Goal: Task Accomplishment & Management: Complete application form

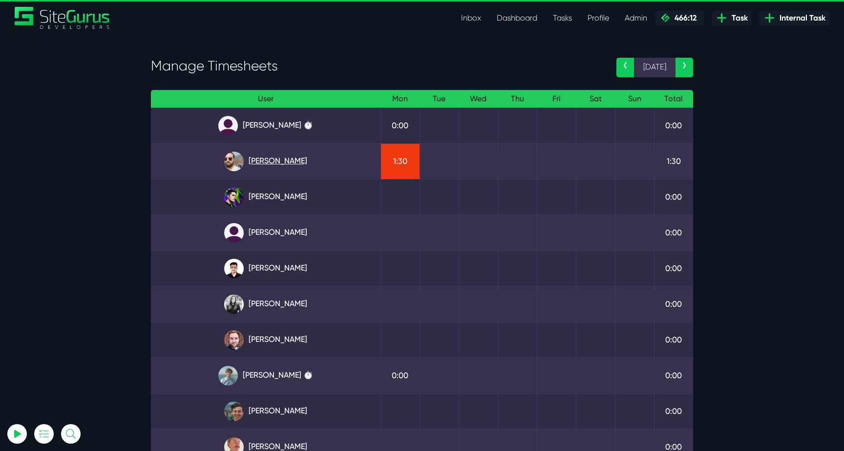
type input "[EMAIL_ADDRESS][DOMAIN_NAME]"
click at [297, 159] on link "Gary Purbrick" at bounding box center [266, 162] width 214 height 20
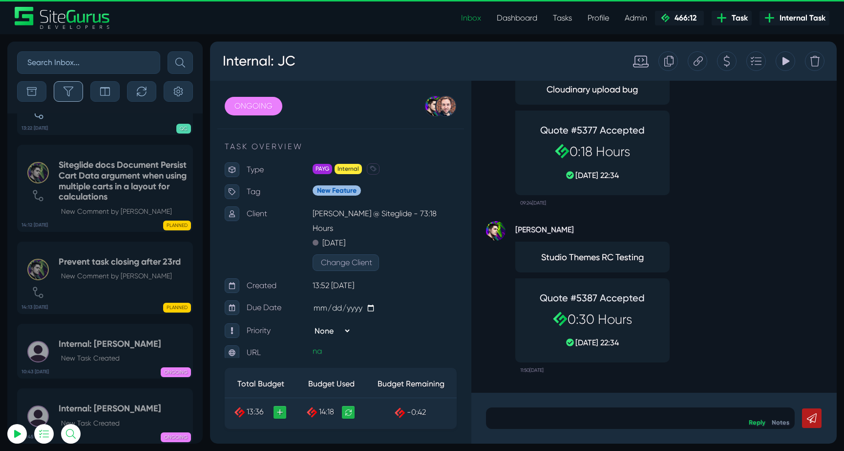
click at [76, 90] on button "button" at bounding box center [68, 91] width 29 height 21
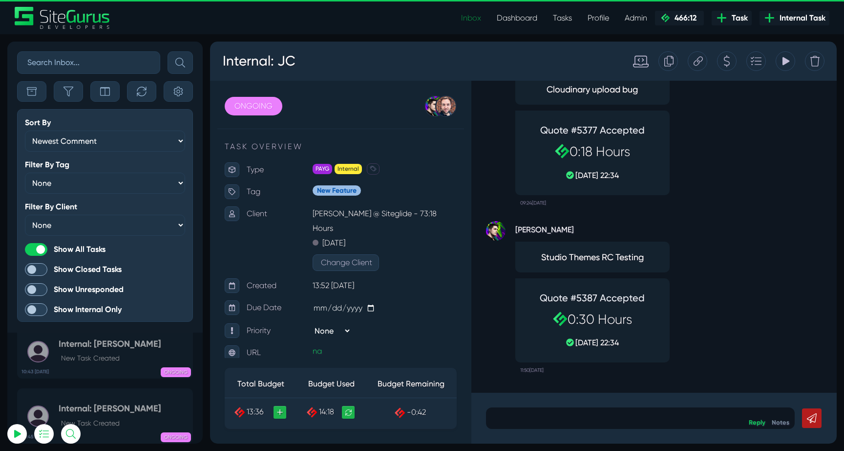
drag, startPoint x: 477, startPoint y: 23, endPoint x: 277, endPoint y: 1, distance: 201.5
click at [477, 23] on link "Inbox" at bounding box center [472, 18] width 36 height 20
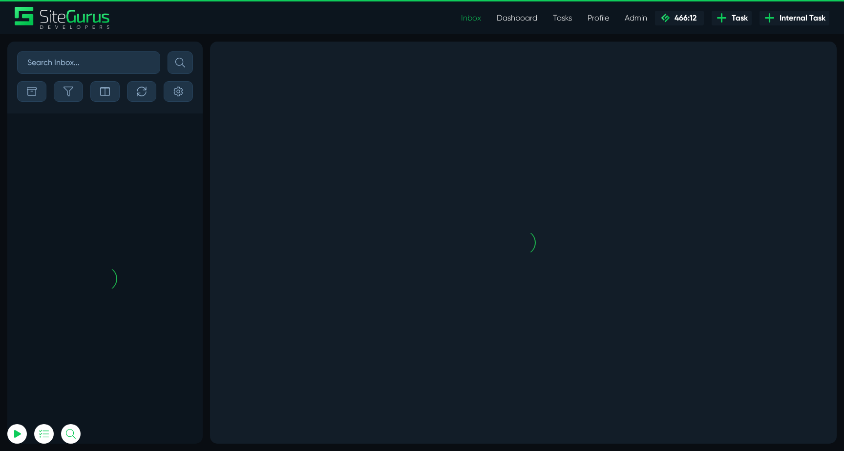
scroll to position [-2271, 0]
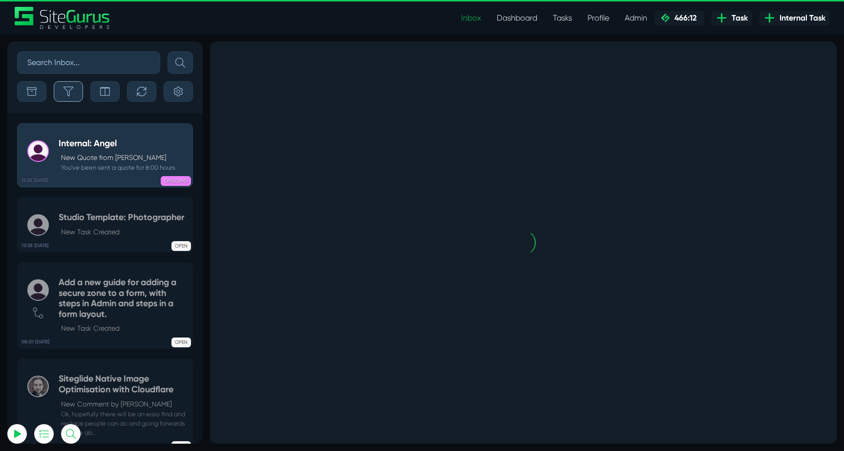
click at [80, 89] on button "button" at bounding box center [68, 91] width 29 height 21
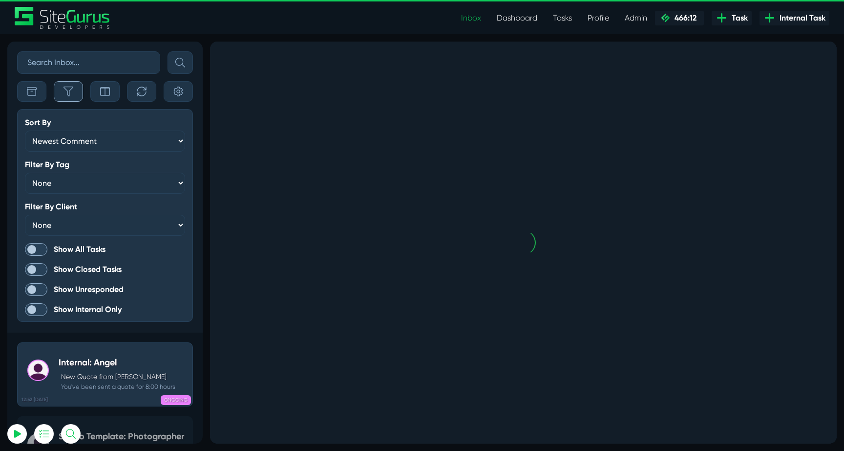
scroll to position [0, 0]
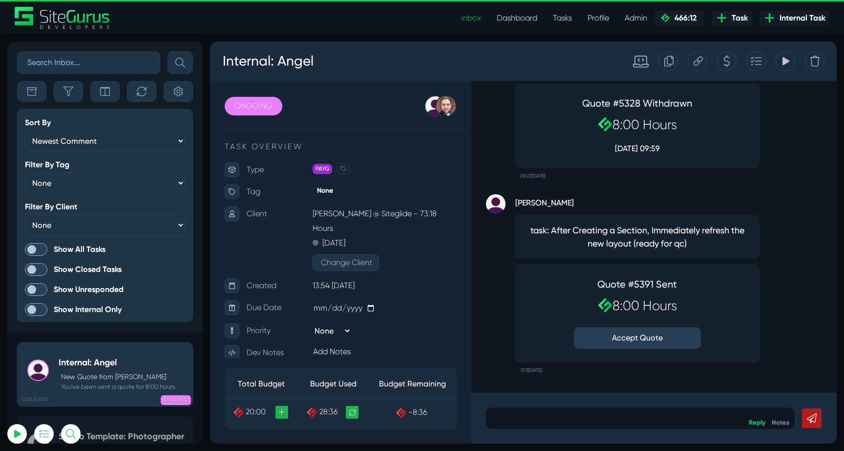
click at [42, 250] on span at bounding box center [36, 249] width 22 height 13
click at [0, 0] on input "Show All Tasks" at bounding box center [0, 0] width 0 height 0
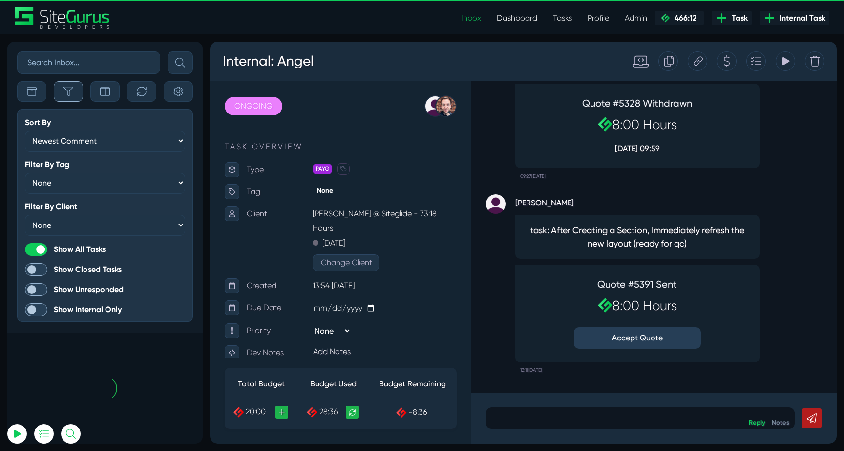
click at [78, 86] on button "button" at bounding box center [68, 91] width 29 height 21
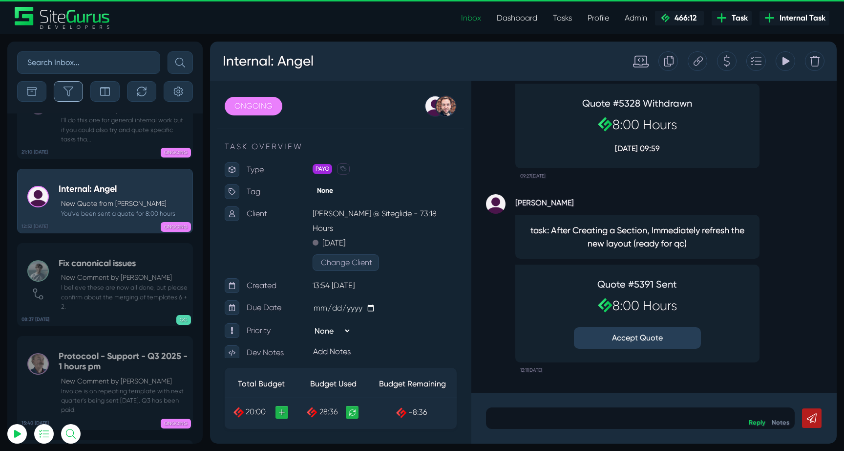
scroll to position [-38335, 0]
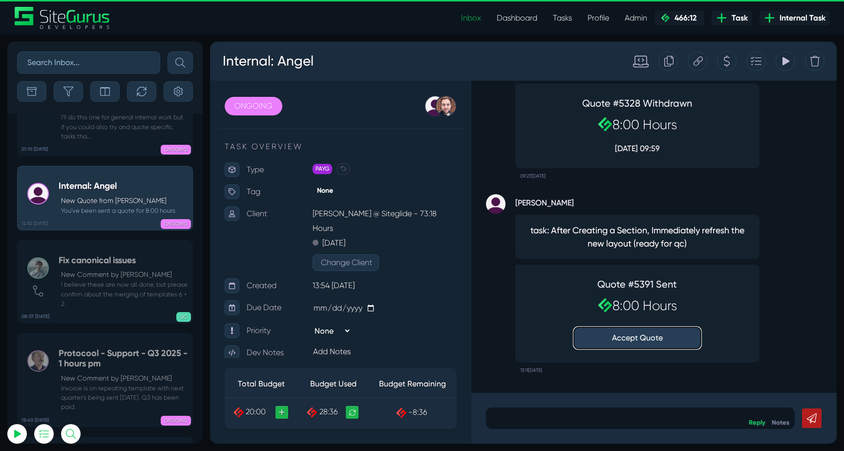
type input "luke@sitegurus.io"
click at [646, 342] on button "Accept Quote" at bounding box center [637, 338] width 127 height 22
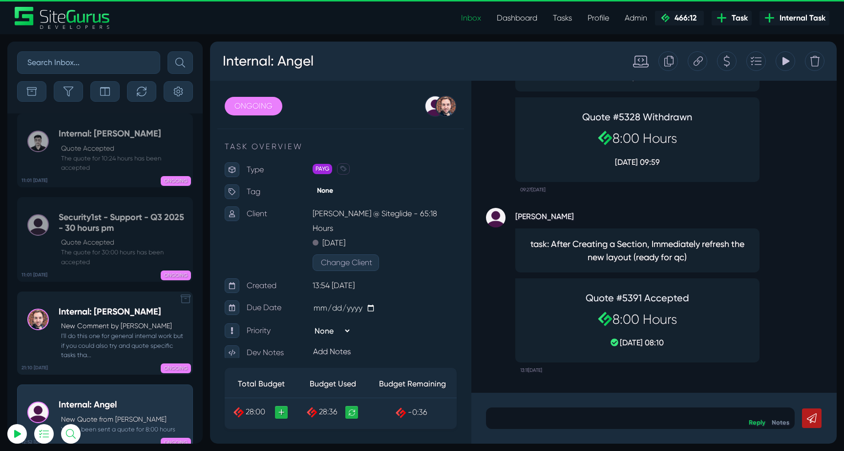
scroll to position [-38961, 0]
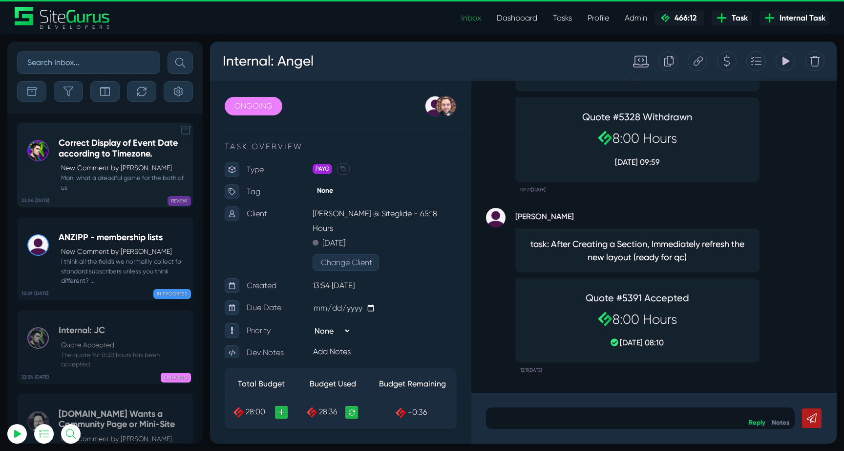
click at [104, 156] on h5 "Correct Display of Event Date according to Timezone." at bounding box center [123, 148] width 129 height 21
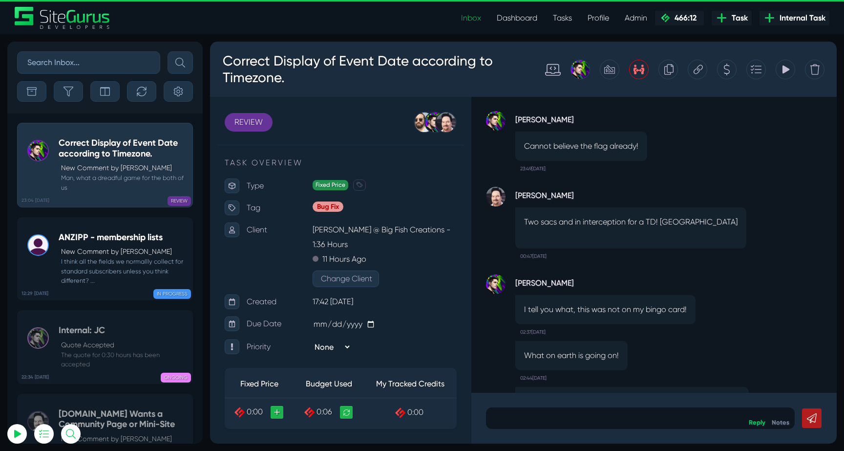
scroll to position [-147, 0]
drag, startPoint x: 532, startPoint y: 222, endPoint x: 654, endPoint y: 230, distance: 122.4
click at [653, 227] on p "Two sacs and in interception for a TD! Nice" at bounding box center [631, 223] width 214 height 12
click at [654, 230] on p at bounding box center [631, 234] width 214 height 12
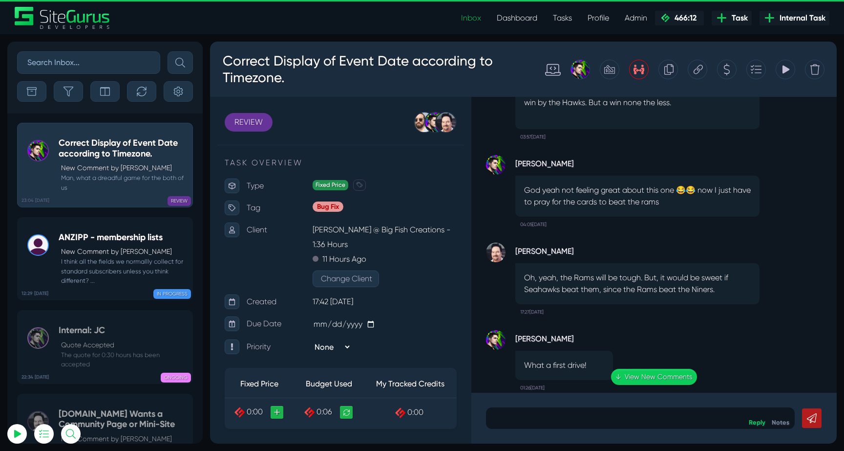
scroll to position [-645, 0]
drag, startPoint x: 587, startPoint y: 193, endPoint x: 670, endPoint y: 196, distance: 82.7
click at [670, 196] on p "God yeah not feeling great about this one 😂😂 now I just have to pray for the ca…" at bounding box center [637, 196] width 227 height 23
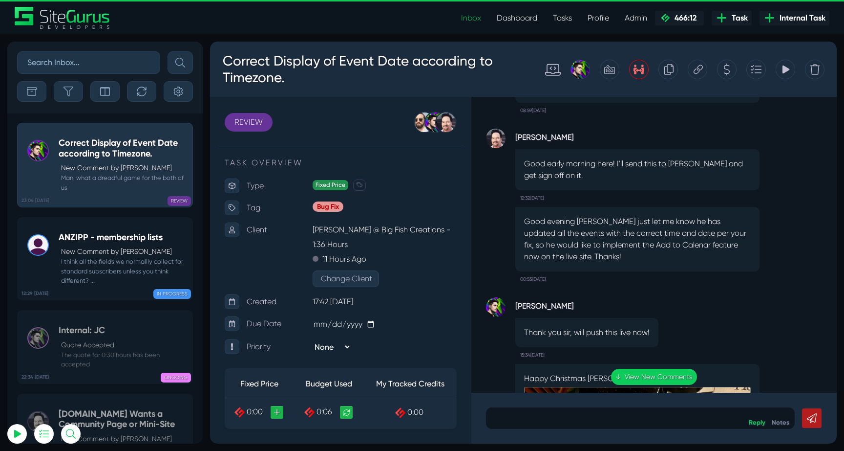
scroll to position [-2263, 0]
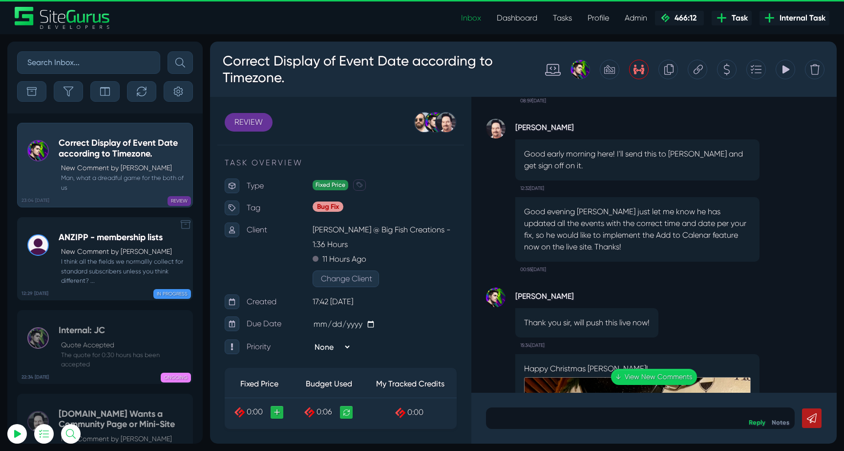
click at [129, 264] on small "I think all the fields we normallly collect for standard subscribers unless you…" at bounding box center [123, 271] width 129 height 28
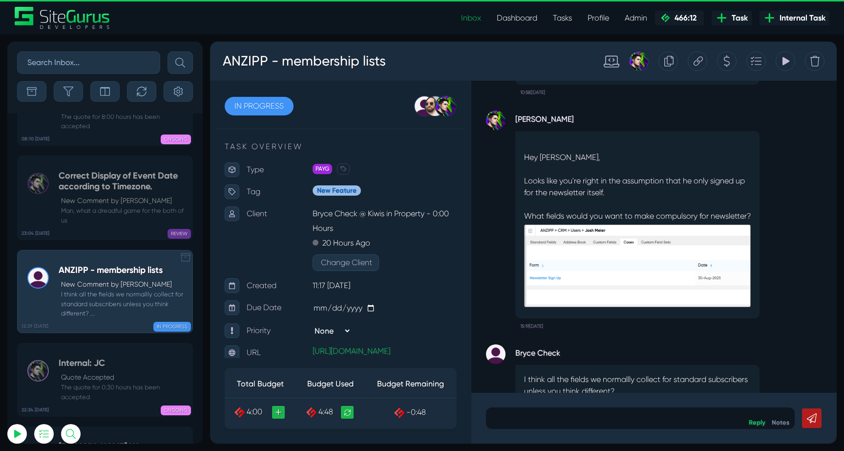
scroll to position [-38961, 0]
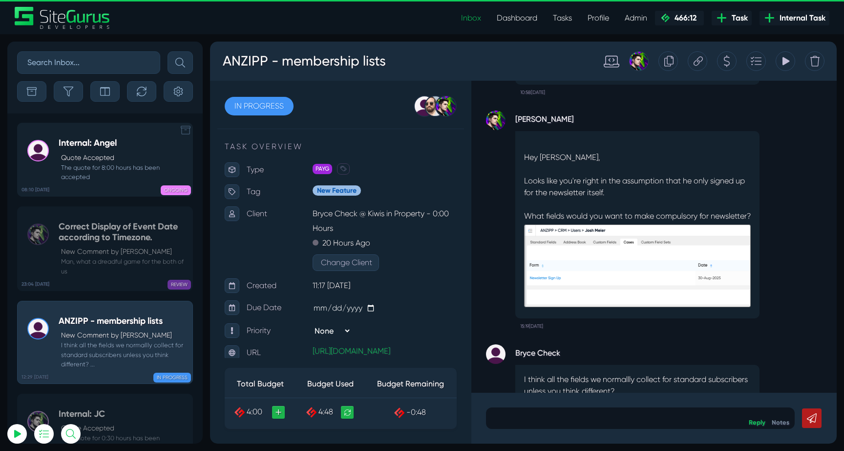
click at [96, 156] on p "Quote Accepted" at bounding box center [124, 157] width 127 height 10
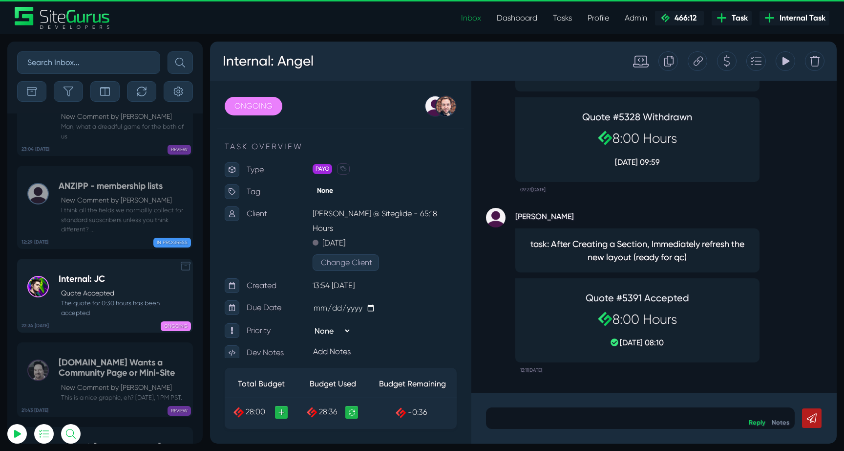
click at [111, 298] on small "The quote for 0:30 hours has been accepted" at bounding box center [123, 307] width 129 height 19
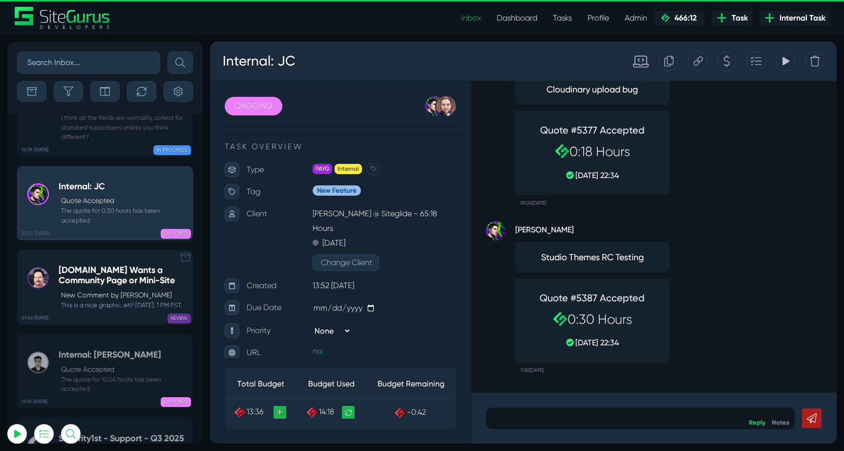
click at [102, 265] on div "PDH.ORG Wants a Community Page or Mini-Site New Comment by Michael Clawson This…" at bounding box center [123, 287] width 129 height 44
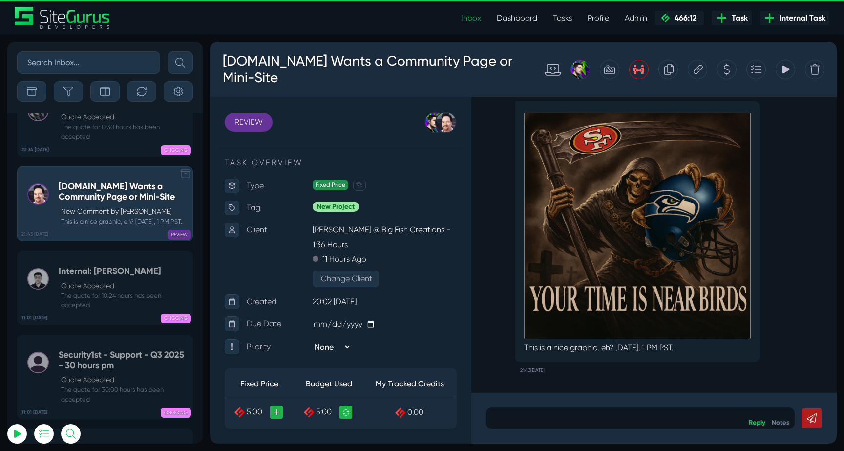
click at [102, 281] on p "Quote Accepted" at bounding box center [124, 286] width 127 height 10
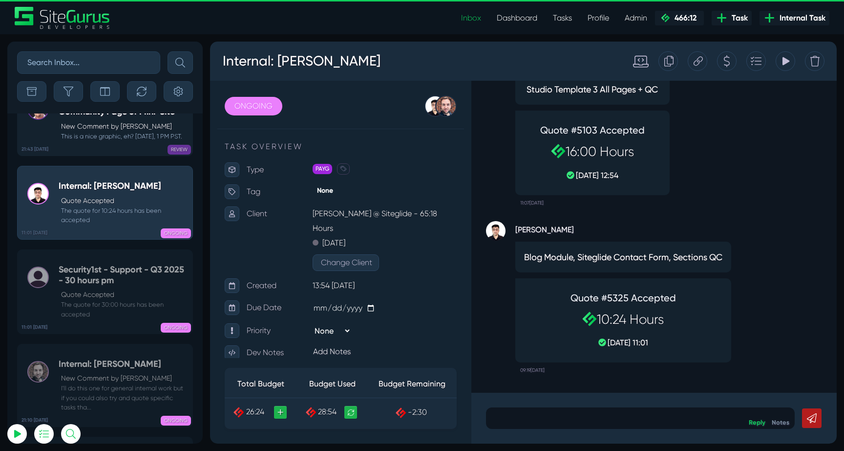
click at [102, 264] on div "Security1st - Support - Q3 2025 - 30 hours pm Quote Accepted The quote for 30:0…" at bounding box center [123, 291] width 129 height 54
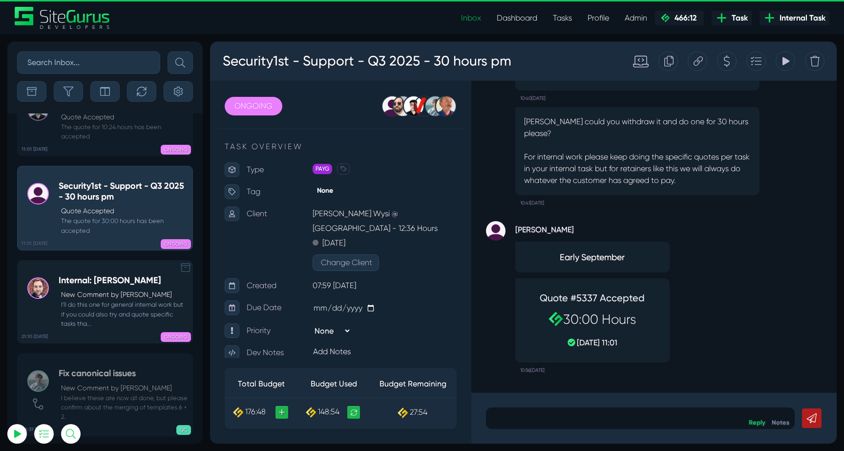
click at [102, 289] on p "New Comment by [PERSON_NAME]" at bounding box center [124, 294] width 127 height 10
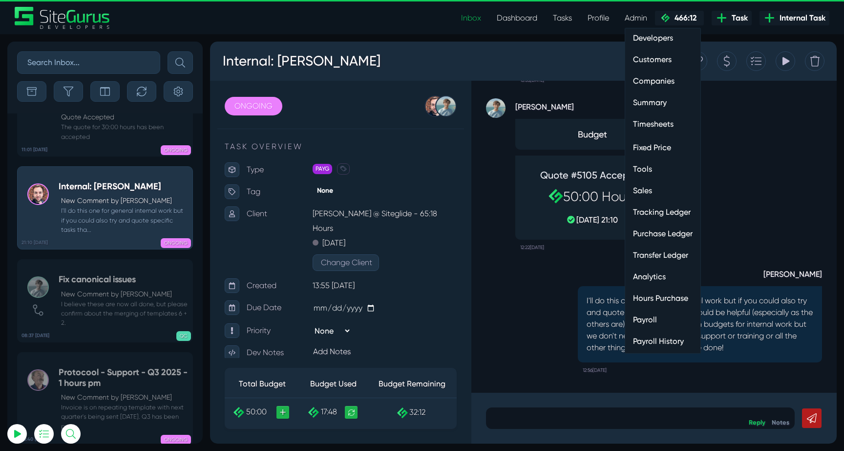
click at [671, 302] on link "Hours Purchase" at bounding box center [663, 298] width 75 height 20
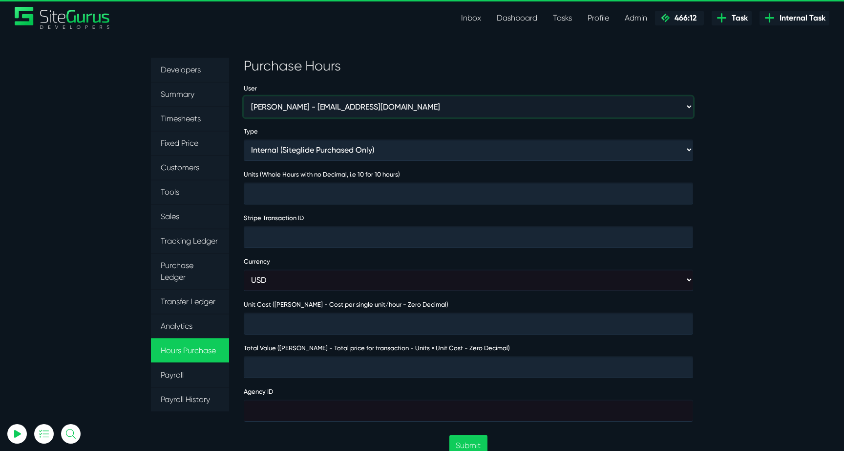
click at [488, 108] on select "[PERSON_NAME] - [EMAIL_ADDRESS][DOMAIN_NAME] [PERSON_NAME] - [EMAIL_ADDRESS][DO…" at bounding box center [469, 106] width 450 height 21
select select "368"
click at [244, 96] on select "[PERSON_NAME] - [EMAIL_ADDRESS][DOMAIN_NAME] [PERSON_NAME] - [EMAIL_ADDRESS][DO…" at bounding box center [469, 106] width 450 height 21
type input "1"
type input "4000"
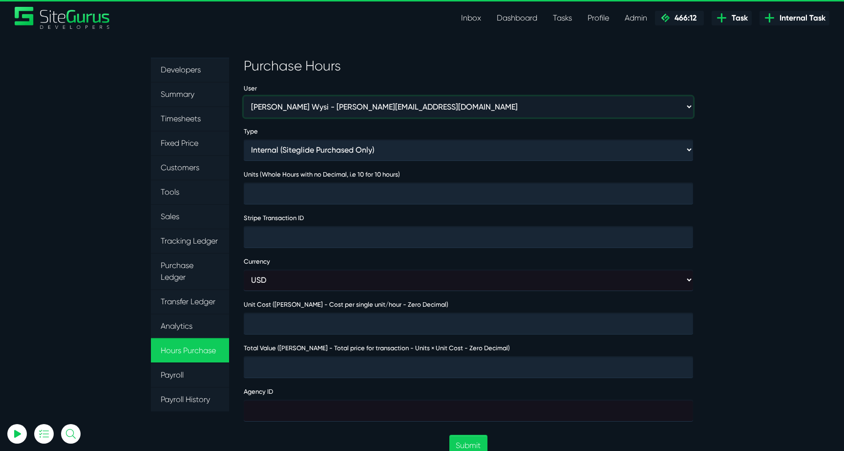
type input "4000"
type input "474032"
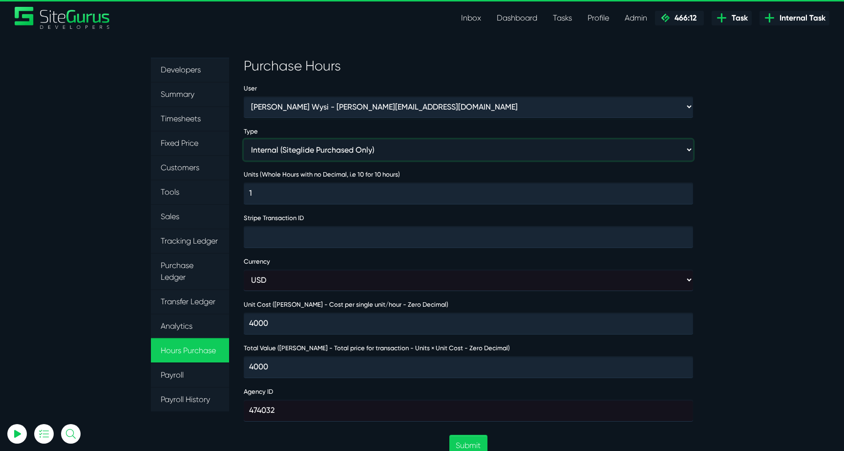
click at [396, 151] on select "Internal (Siteglide Purchased Only) Paid in Full (Ad-Hoc) Subscription (Subscri…" at bounding box center [469, 149] width 450 height 21
select select "INVOICE"
click at [244, 139] on select "Internal (Siteglide Purchased Only) Paid in Full (Ad-Hoc) Subscription (Subscri…" at bounding box center [469, 149] width 450 height 21
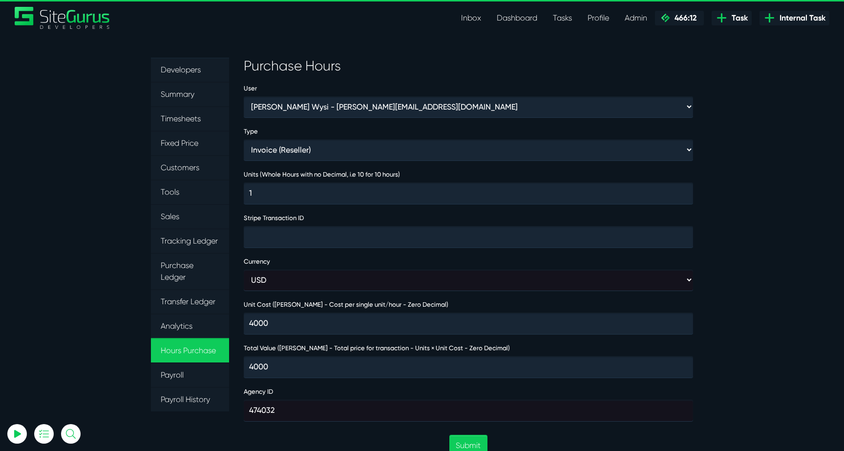
click at [372, 204] on form "User Aaron Barnes - enquiries@coupletandbarnes.co.uk Aaron Ekstrand - aaronekst…" at bounding box center [469, 437] width 450 height 711
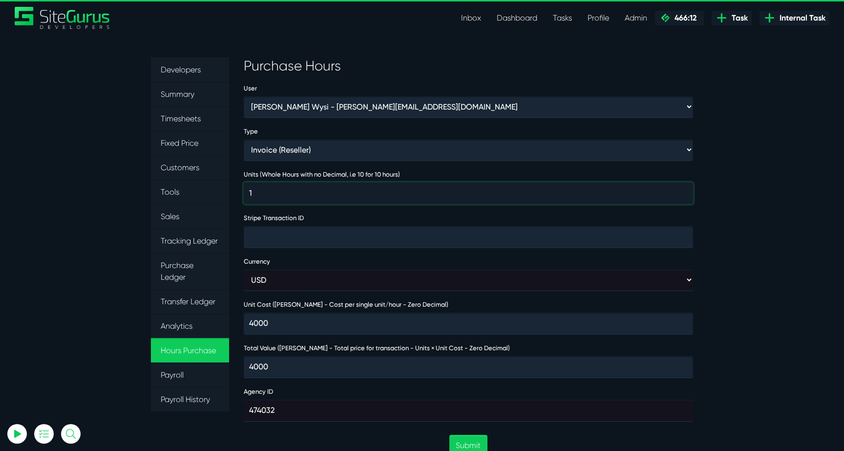
click at [374, 199] on input "1" at bounding box center [469, 193] width 450 height 22
type input "10"
type input "40000"
type input "10"
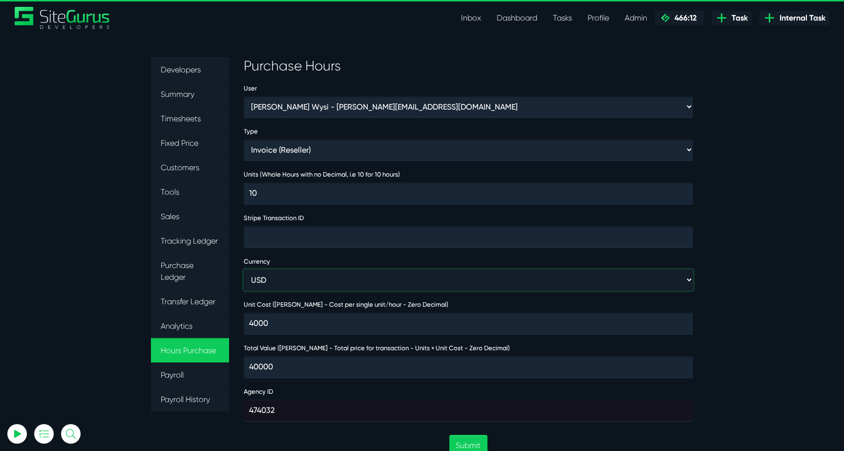
click at [315, 275] on select "USD GBP AUD" at bounding box center [469, 279] width 450 height 21
select select "gbp"
click at [244, 269] on select "USD GBP AUD" at bounding box center [469, 279] width 450 height 21
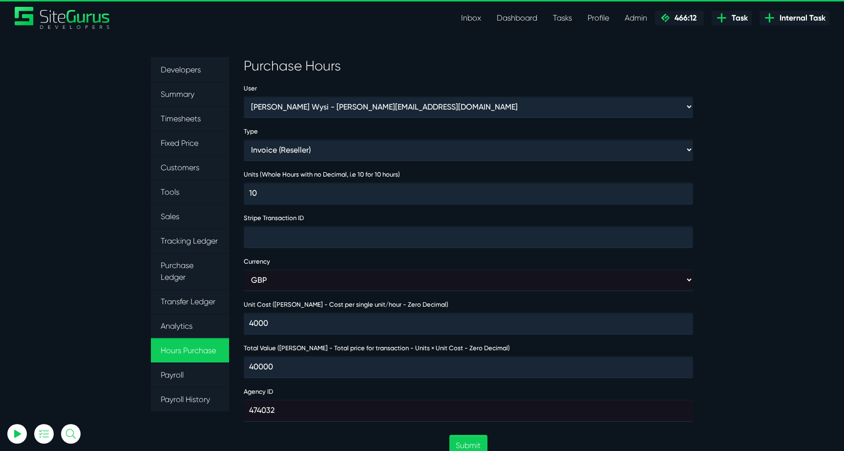
click at [756, 303] on section "Developers Summary Timesheets Fixed Price Customers Tools Sales Tracking Ledger…" at bounding box center [422, 429] width 844 height 790
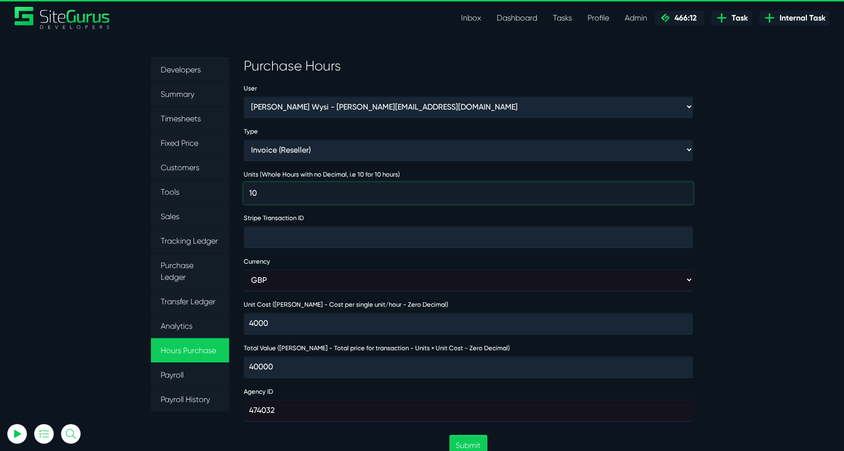
click at [260, 199] on input "10" at bounding box center [469, 193] width 450 height 22
type input "1"
type input "4000"
type input "2"
type input "8000"
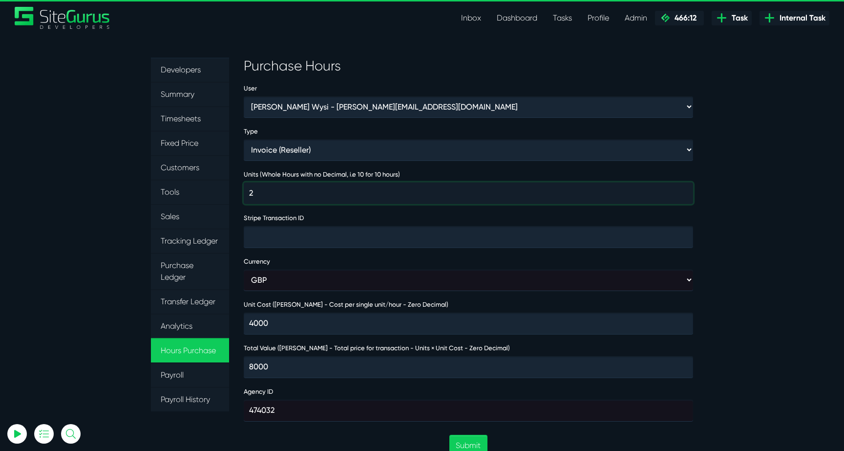
type input "25"
type input "100000"
type input "25"
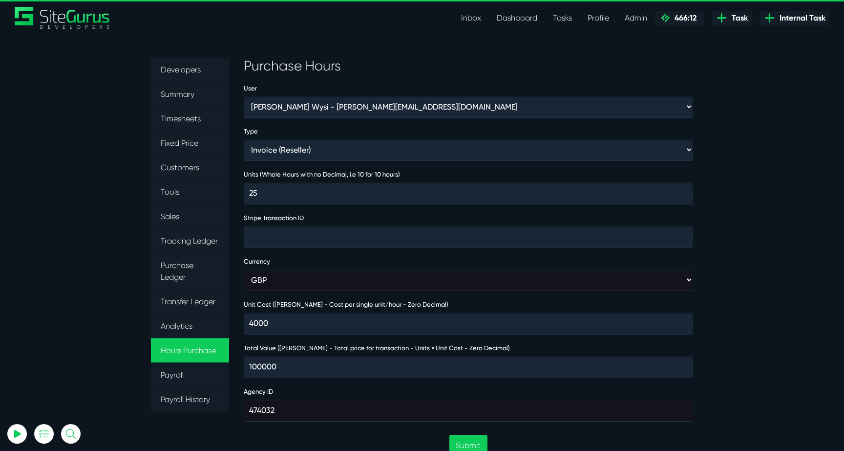
click at [742, 351] on section "Developers Summary Timesheets Fixed Price Customers Tools Sales Tracking Ledger…" at bounding box center [422, 429] width 844 height 790
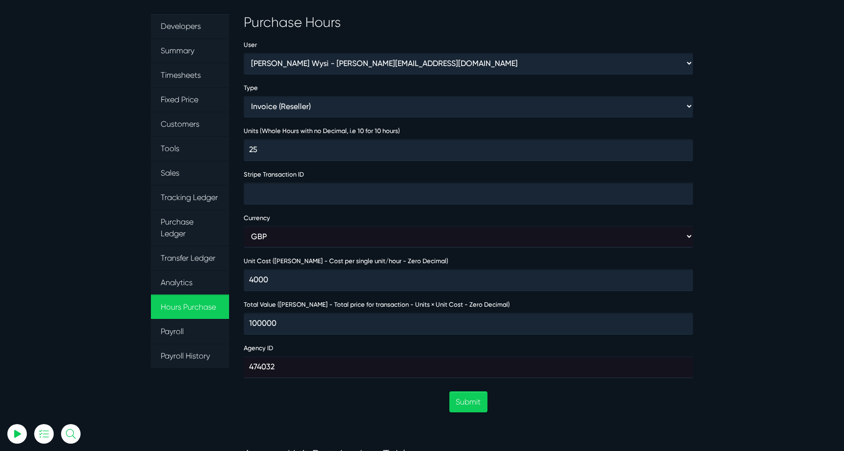
scroll to position [45, 0]
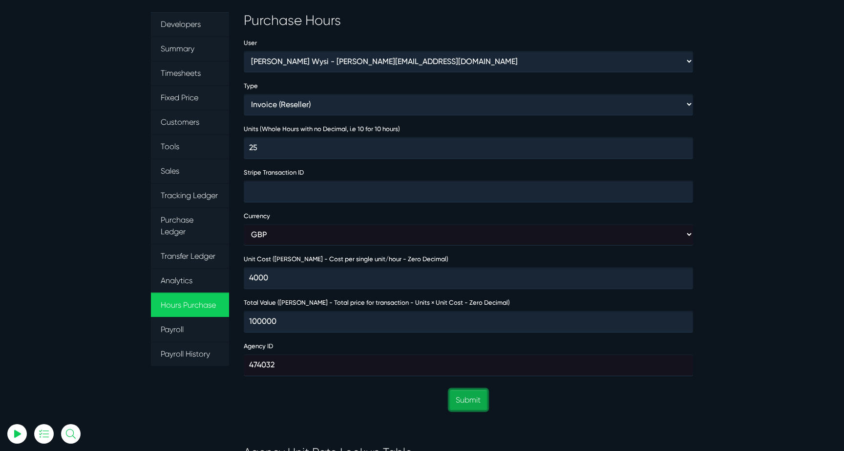
click at [461, 399] on button "Submit" at bounding box center [469, 399] width 38 height 21
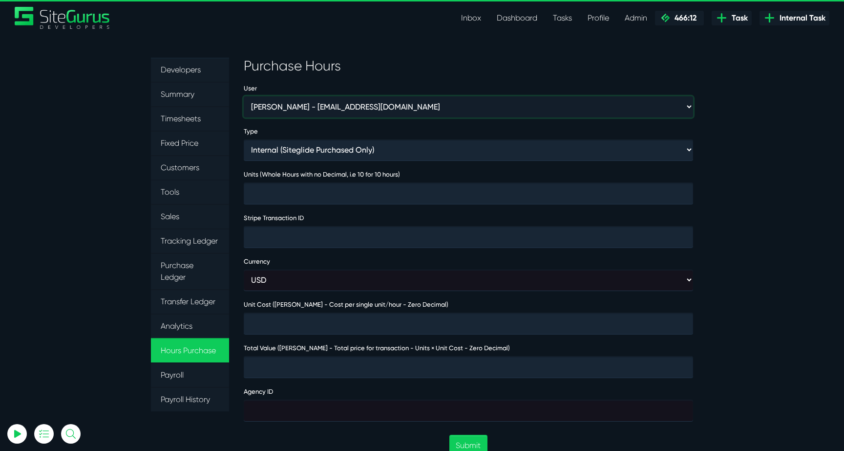
click at [325, 108] on select "[PERSON_NAME] - [EMAIL_ADDRESS][DOMAIN_NAME] [PERSON_NAME] - [EMAIL_ADDRESS][DO…" at bounding box center [469, 106] width 450 height 21
select select "368"
click at [244, 96] on select "[PERSON_NAME] - [EMAIL_ADDRESS][DOMAIN_NAME] [PERSON_NAME] - [EMAIL_ADDRESS][DO…" at bounding box center [469, 106] width 450 height 21
type input "1"
type input "4000"
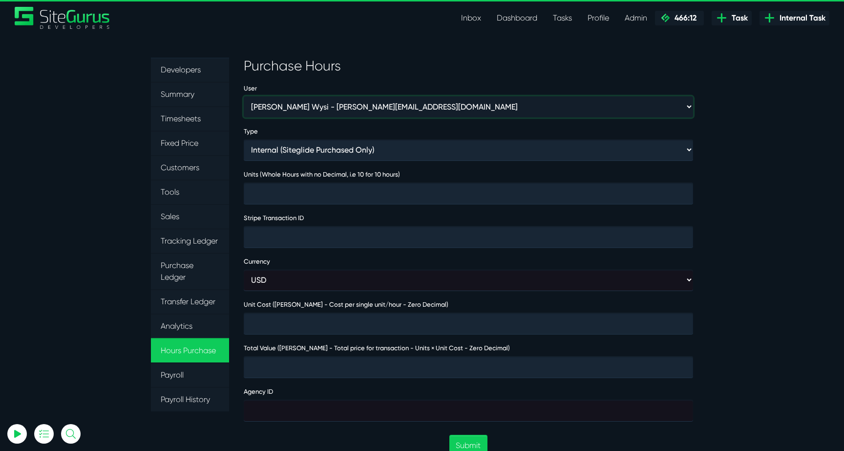
type input "4000"
type input "474032"
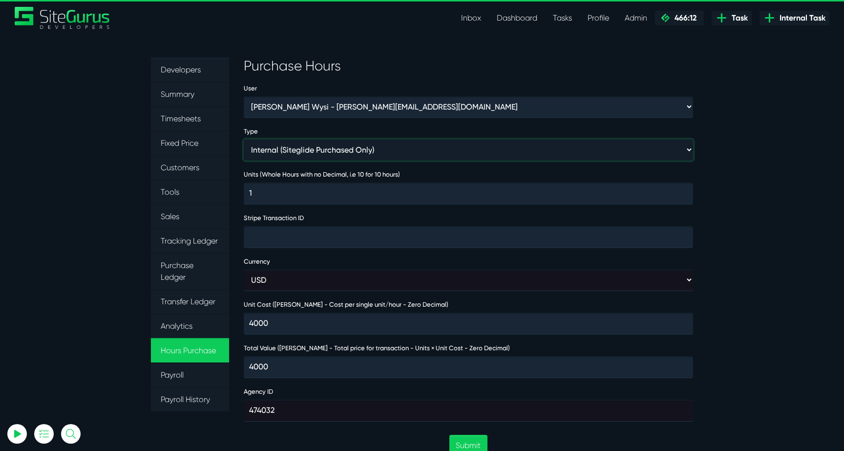
click at [327, 155] on select "Internal (Siteglide Purchased Only) Paid in Full (Ad-Hoc) Subscription (Subscri…" at bounding box center [469, 149] width 450 height 21
select select "INVOICE"
click at [244, 139] on select "Internal (Siteglide Purchased Only) Paid in Full (Ad-Hoc) Subscription (Subscri…" at bounding box center [469, 149] width 450 height 21
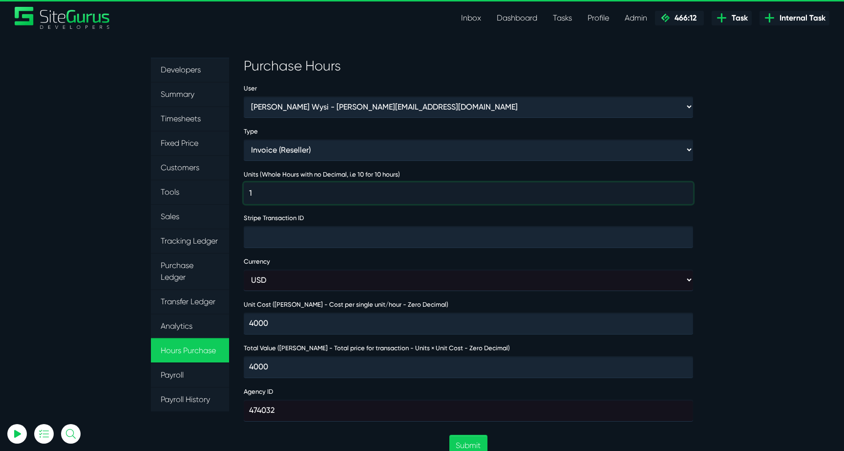
click at [302, 188] on input "1" at bounding box center [469, 193] width 450 height 22
type input "15"
type input "60000"
type input "5"
type input "20000"
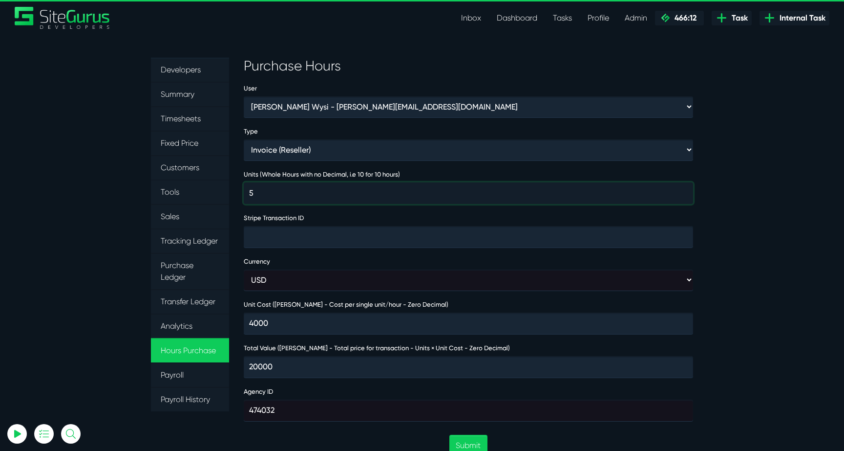
type input "5"
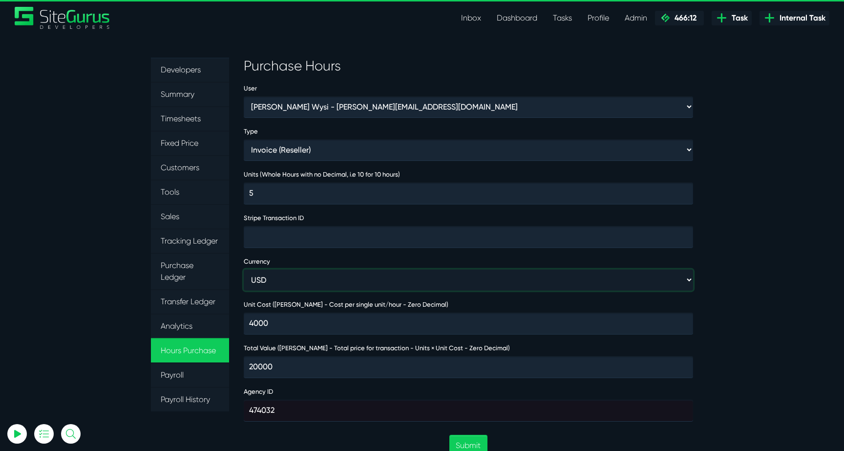
click at [308, 276] on select "USD GBP AUD" at bounding box center [469, 279] width 450 height 21
select select "gbp"
click at [244, 269] on select "USD GBP AUD" at bounding box center [469, 279] width 450 height 21
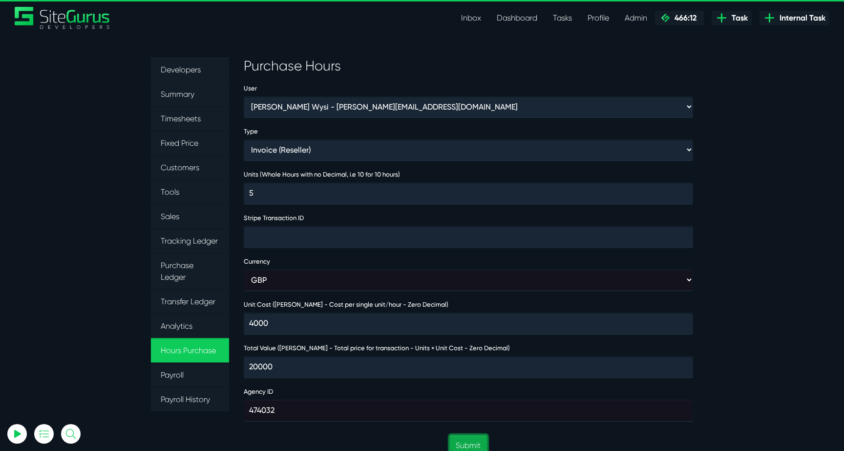
click at [478, 436] on button "Submit" at bounding box center [469, 444] width 38 height 21
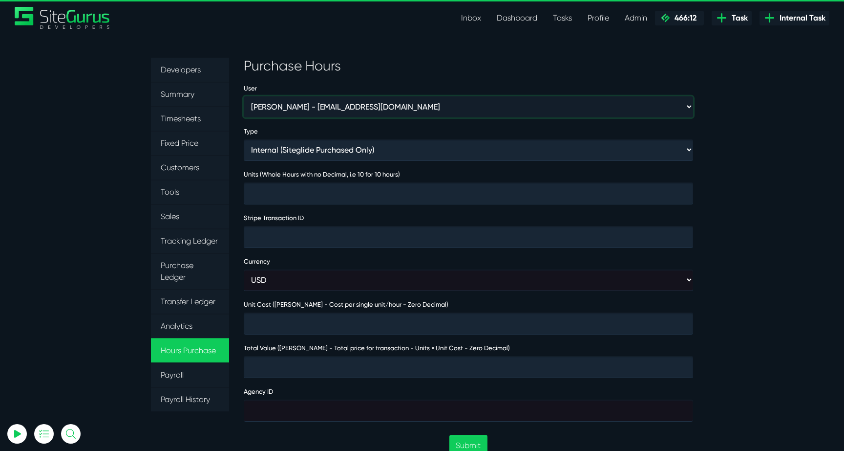
click at [391, 96] on select "[PERSON_NAME] - [EMAIL_ADDRESS][DOMAIN_NAME] [PERSON_NAME] - [EMAIL_ADDRESS][DO…" at bounding box center [469, 106] width 450 height 21
select select "368"
click at [244, 96] on select "[PERSON_NAME] - [EMAIL_ADDRESS][DOMAIN_NAME] [PERSON_NAME] - [EMAIL_ADDRESS][DO…" at bounding box center [469, 106] width 450 height 21
type input "1"
type input "4000"
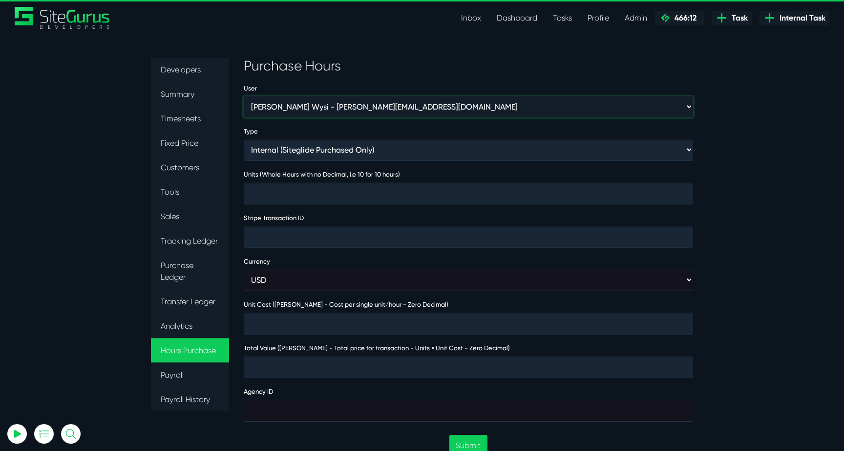
type input "4000"
type input "474032"
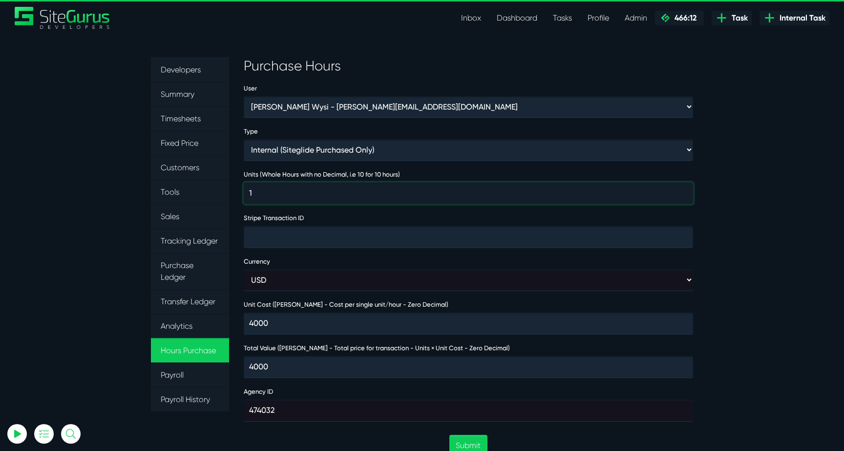
click at [347, 200] on input "1" at bounding box center [469, 193] width 450 height 22
type input "12"
type input "48000"
type input "2"
type input "8000"
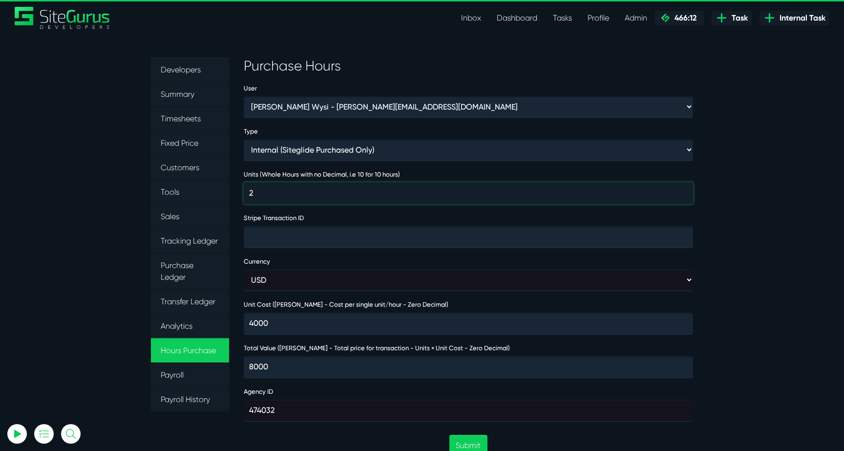
type input "21"
type input "84000"
type input "21"
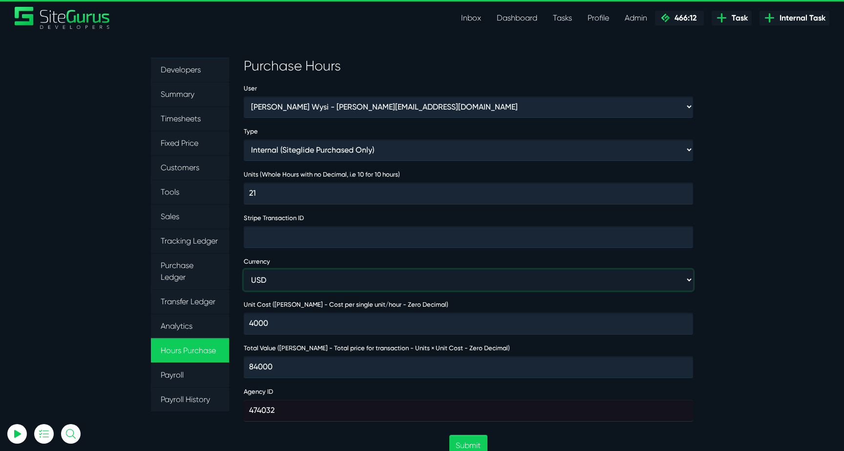
click at [357, 277] on select "USD GBP AUD" at bounding box center [469, 279] width 450 height 21
select select "gbp"
click at [244, 269] on select "USD GBP AUD" at bounding box center [469, 279] width 450 height 21
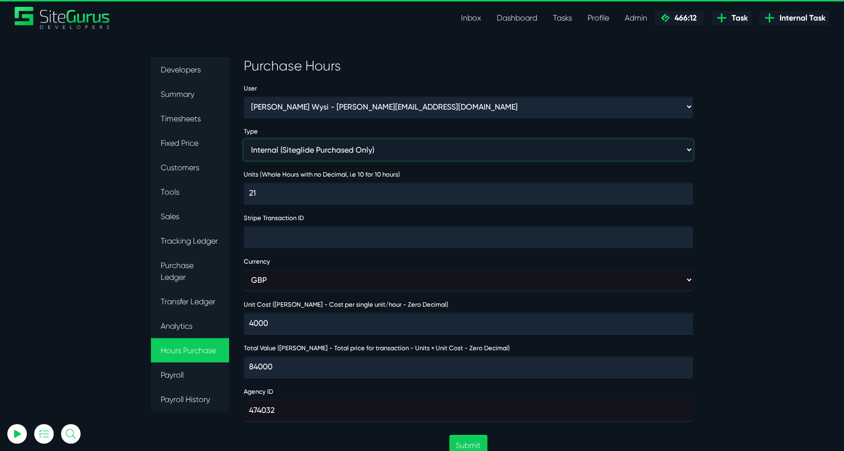
click at [373, 159] on select "Internal (Siteglide Purchased Only) Paid in Full (Ad-Hoc) Subscription (Subscri…" at bounding box center [469, 149] width 450 height 21
select select "INVOICE"
click at [244, 139] on select "Internal (Siteglide Purchased Only) Paid in Full (Ad-Hoc) Subscription (Subscri…" at bounding box center [469, 149] width 450 height 21
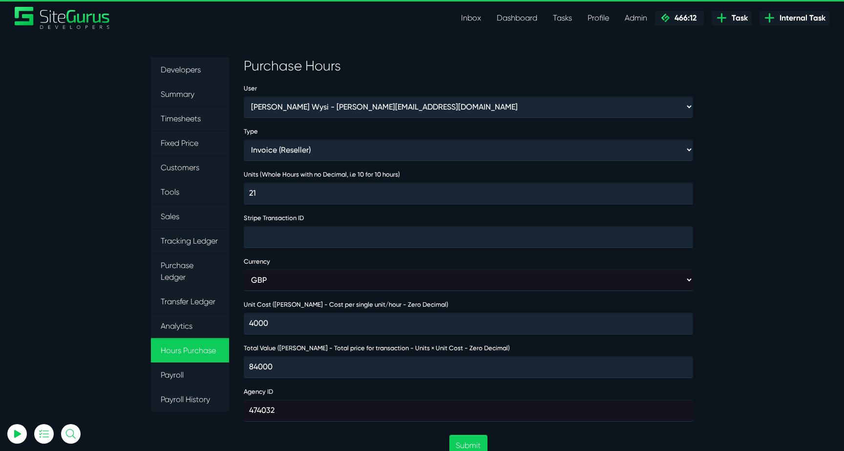
click at [752, 224] on section "Developers Summary Timesheets Fixed Price Customers Tools Sales Tracking Ledger…" at bounding box center [422, 429] width 844 height 790
click at [470, 443] on button "Submit" at bounding box center [469, 444] width 38 height 21
click at [470, 15] on link "Inbox" at bounding box center [472, 18] width 36 height 20
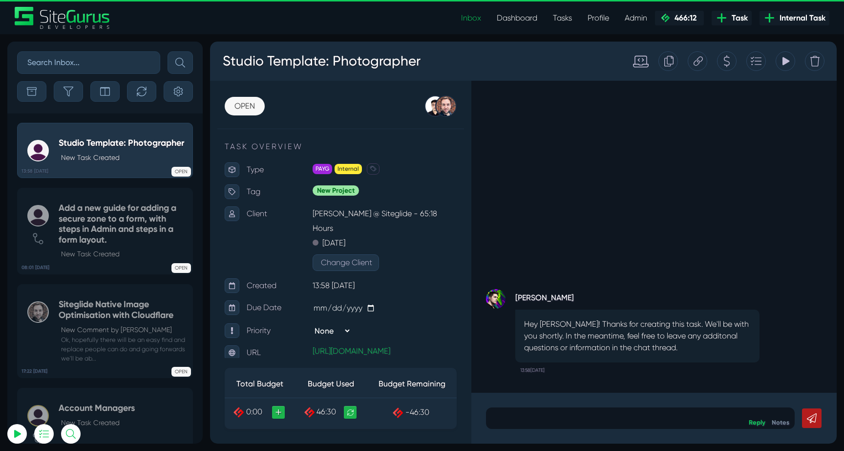
click at [53, 90] on div at bounding box center [105, 91] width 176 height 21
click at [66, 91] on icon "button" at bounding box center [69, 92] width 10 height 10
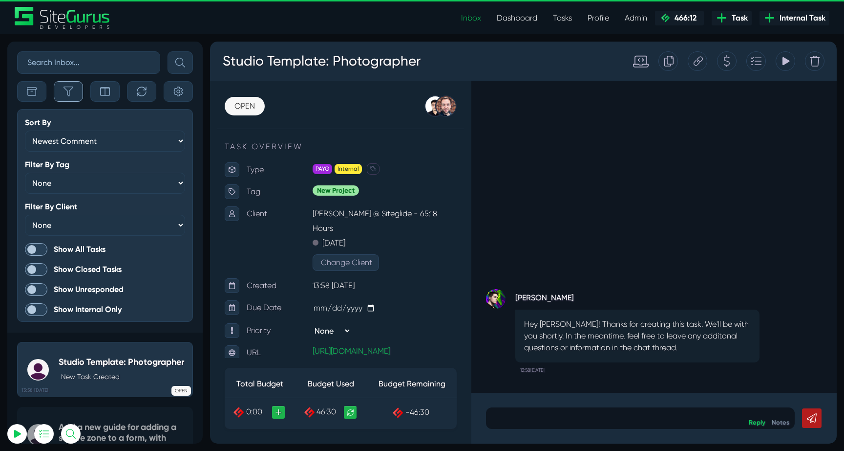
scroll to position [-2416, 0]
click at [66, 258] on form "Sort By Newest Comment Latest Activity Due Date Priority Name Filter By Tag Non…" at bounding box center [105, 215] width 176 height 213
click at [66, 253] on label "Show All Tasks" at bounding box center [105, 249] width 160 height 13
click at [0, 0] on input "Show All Tasks" at bounding box center [0, 0] width 0 height 0
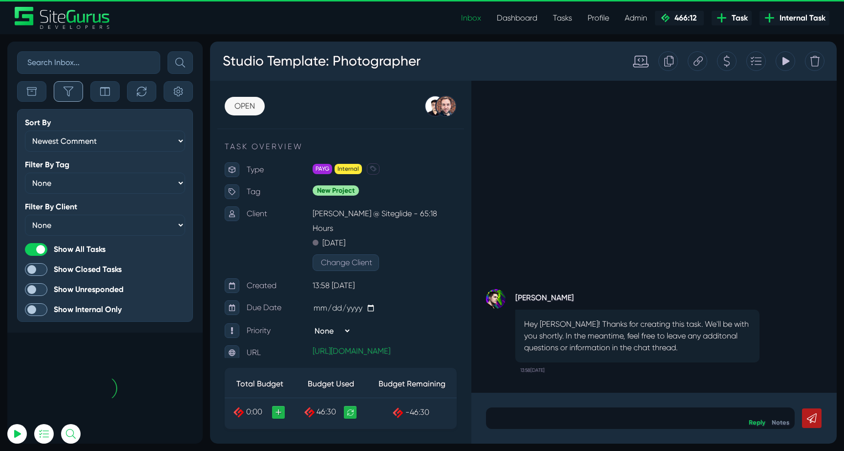
click at [70, 97] on button "button" at bounding box center [68, 91] width 29 height 21
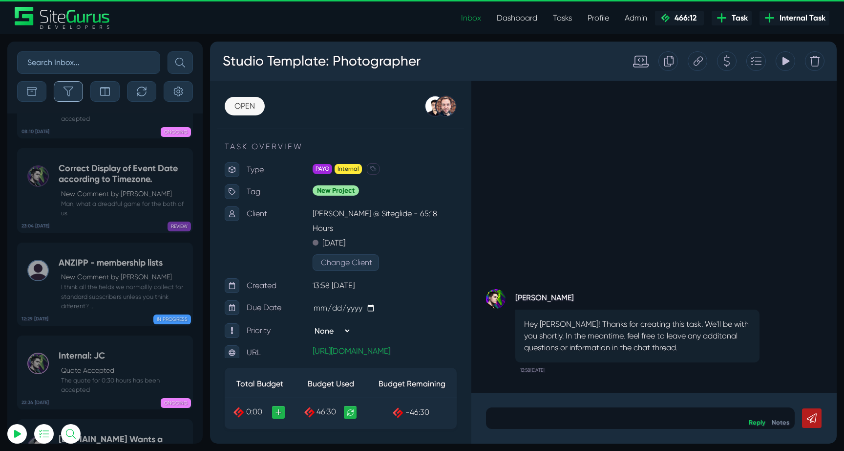
scroll to position [-38998, 0]
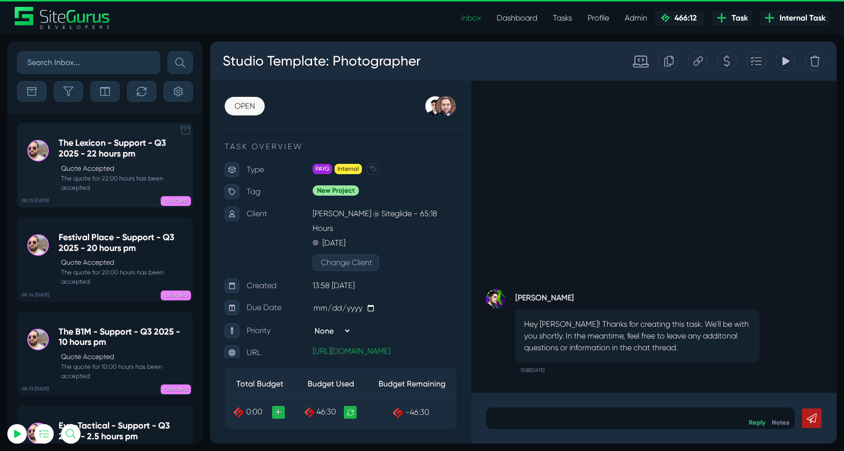
click at [130, 179] on small "The quote for 22:00 hours has been accepted" at bounding box center [123, 182] width 129 height 19
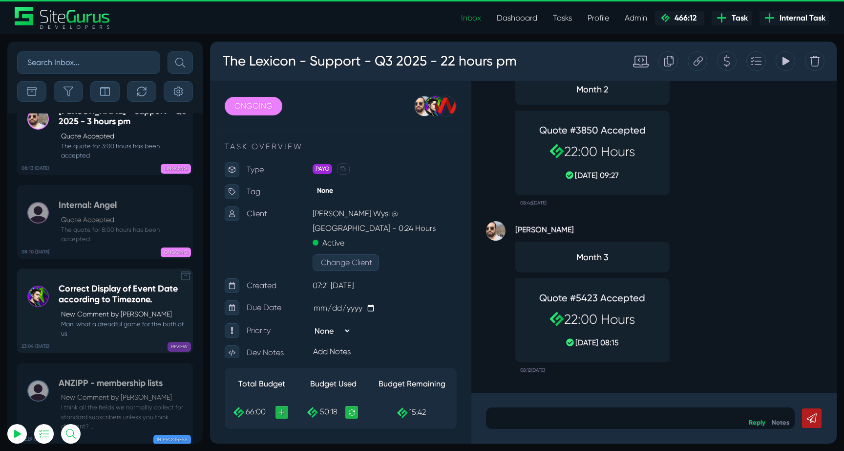
scroll to position [-38263, 0]
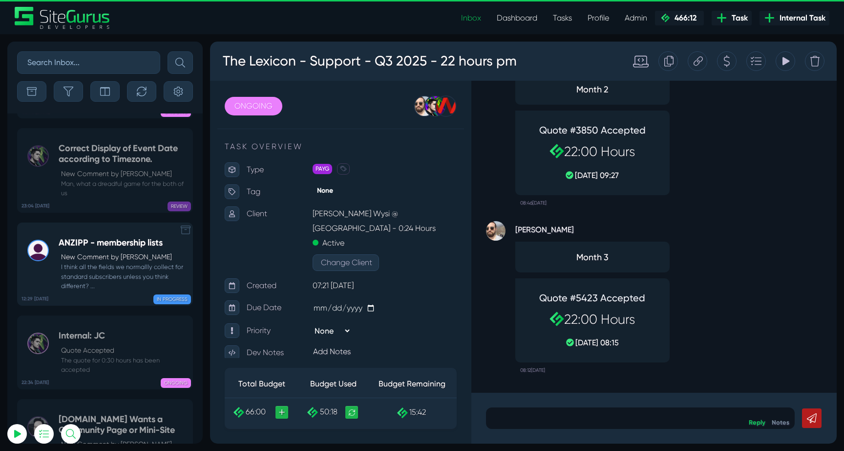
click at [117, 262] on small "I think all the fields we normallly collect for standard subscribers unless you…" at bounding box center [123, 276] width 129 height 28
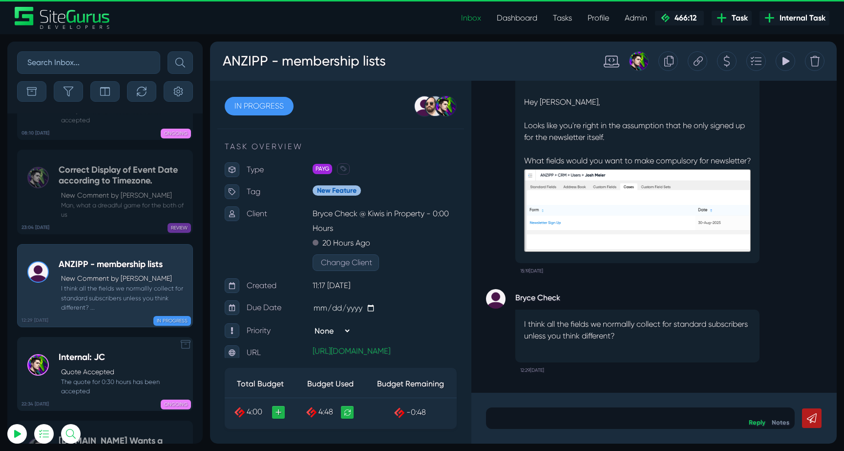
scroll to position [-38160, 0]
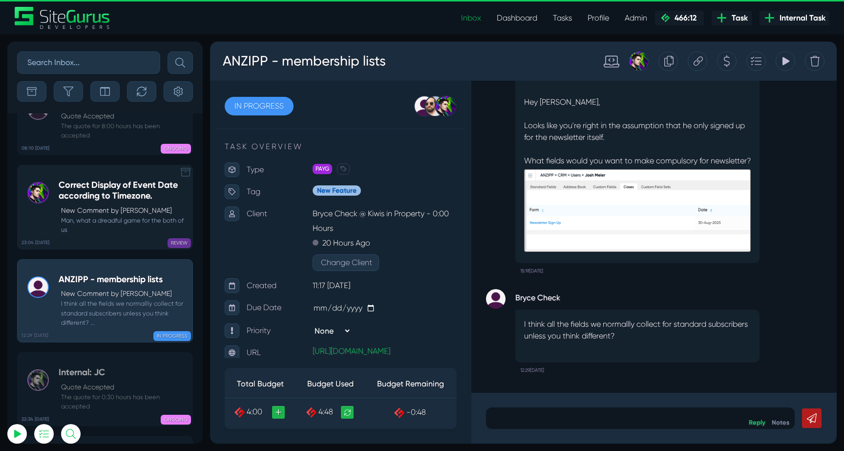
click at [115, 205] on p "New Comment by [PERSON_NAME]" at bounding box center [124, 210] width 127 height 10
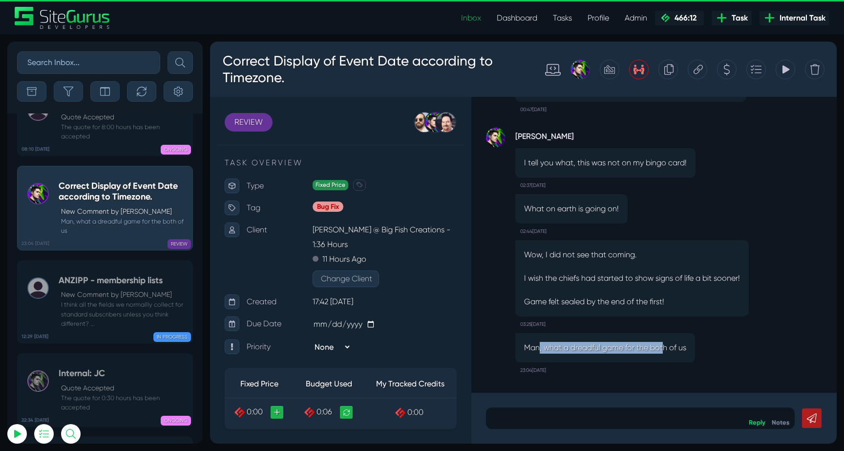
drag, startPoint x: 539, startPoint y: 349, endPoint x: 665, endPoint y: 348, distance: 126.1
click at [665, 348] on p "Man, what a dreadful game for the both of us" at bounding box center [605, 348] width 162 height 12
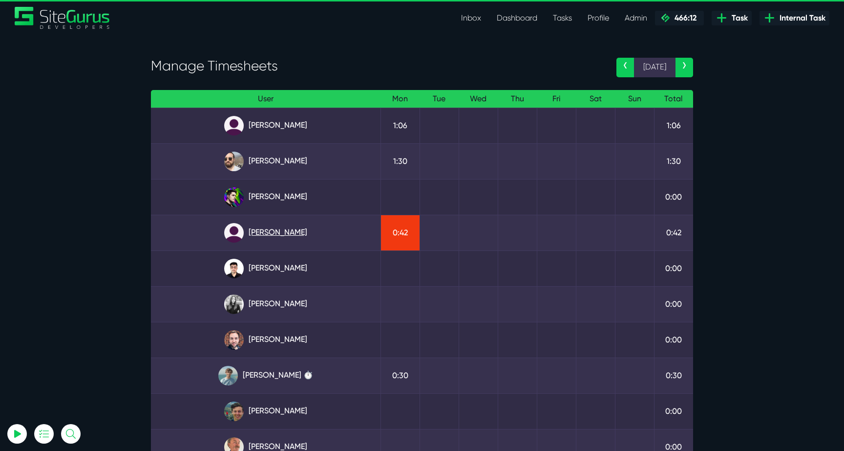
click at [269, 225] on link "Julianne Estras" at bounding box center [266, 233] width 214 height 20
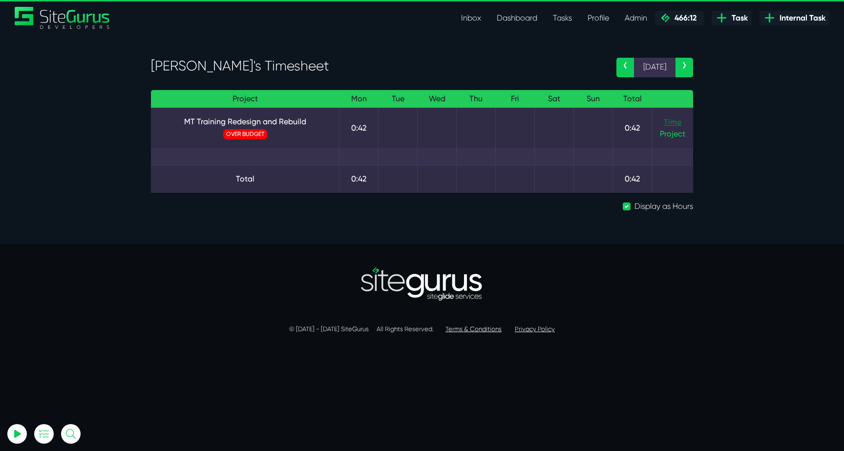
type input "[EMAIL_ADDRESS][DOMAIN_NAME]"
click at [668, 123] on link "Time" at bounding box center [673, 121] width 18 height 9
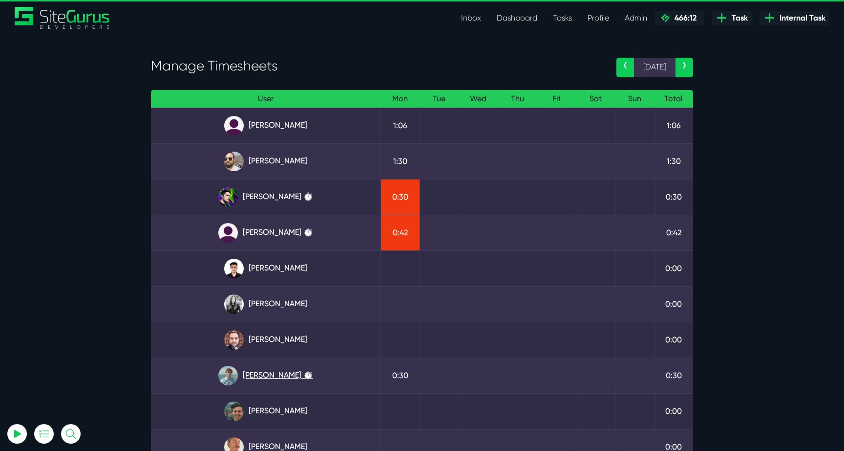
click at [282, 372] on link "Matt Jones ⏱️" at bounding box center [266, 376] width 214 height 20
